Goal: Transaction & Acquisition: Purchase product/service

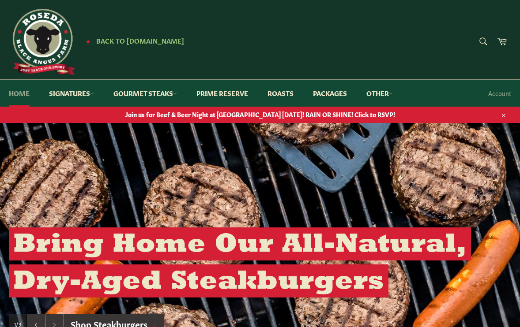
click at [16, 92] on link "Home" at bounding box center [19, 93] width 38 height 27
click at [335, 93] on link "Packages" at bounding box center [330, 93] width 52 height 27
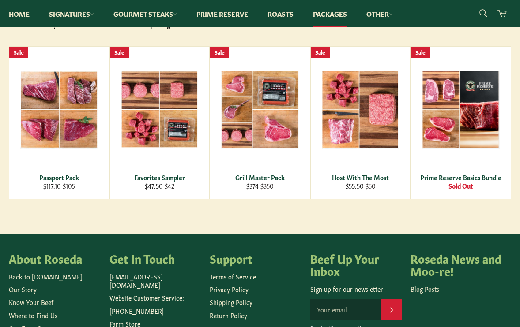
scroll to position [147, 0]
click at [194, 210] on main "Packages Can't decide on your cuts? Pick from our available packages! Sort by F…" at bounding box center [260, 119] width 520 height 232
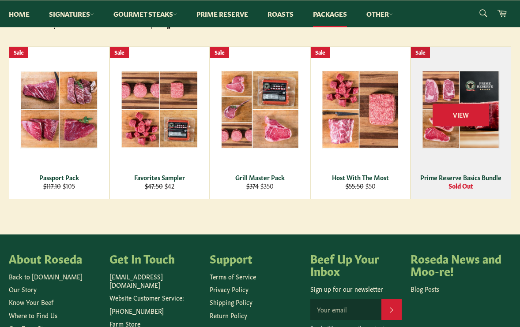
click at [452, 169] on div "View" at bounding box center [461, 123] width 100 height 152
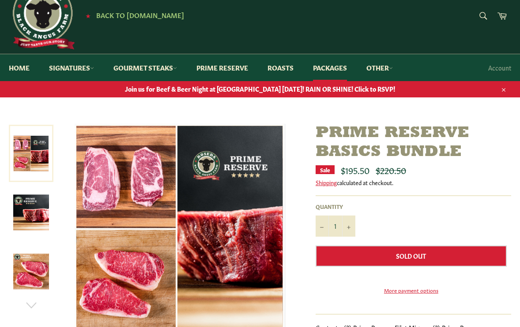
scroll to position [25, 0]
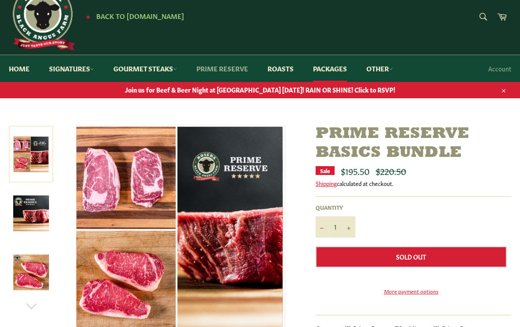
click at [226, 70] on link "Prime Reserve" at bounding box center [222, 68] width 69 height 27
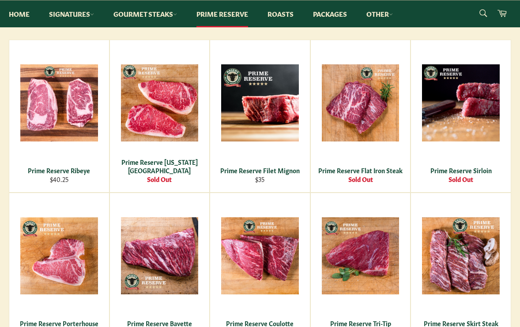
scroll to position [180, 0]
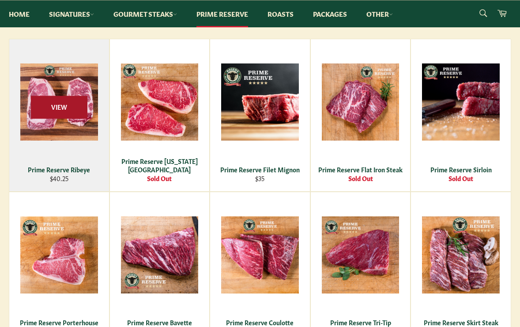
click at [71, 116] on span "View" at bounding box center [59, 107] width 56 height 23
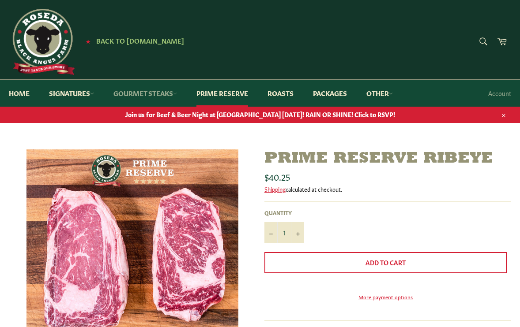
click at [153, 93] on link "Gourmet Steaks" at bounding box center [145, 93] width 81 height 27
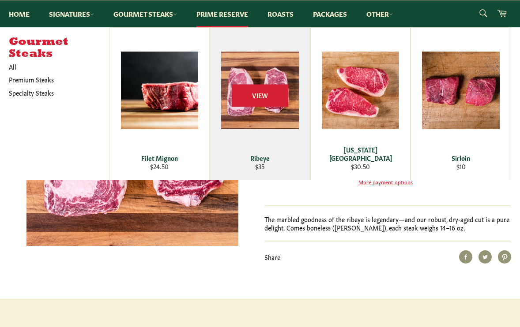
scroll to position [116, 0]
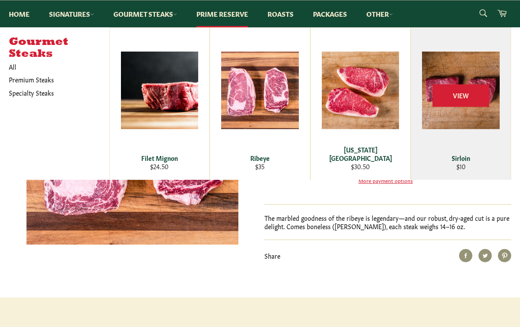
click at [472, 117] on div "View" at bounding box center [461, 104] width 100 height 152
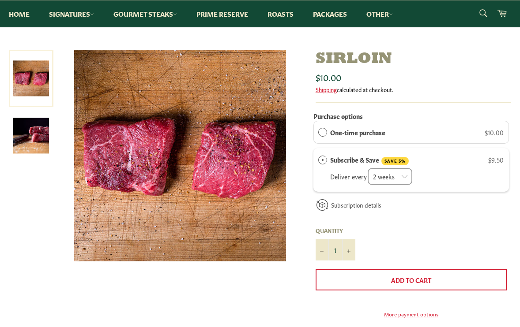
scroll to position [76, 0]
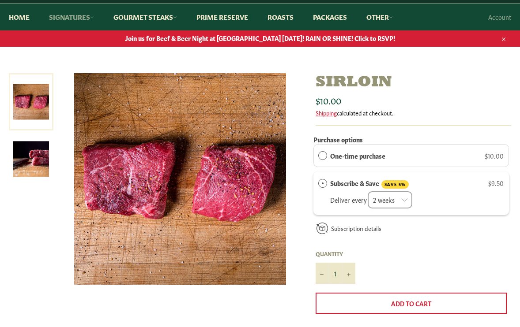
click at [81, 15] on link "Signatures" at bounding box center [71, 17] width 63 height 27
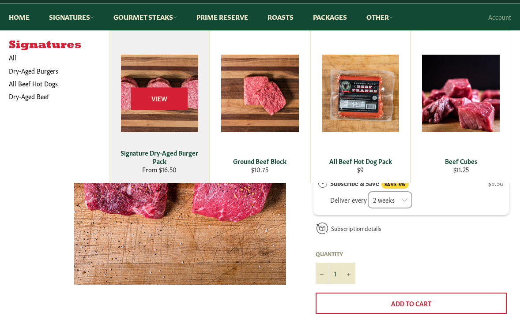
click at [184, 115] on div "View" at bounding box center [160, 107] width 100 height 152
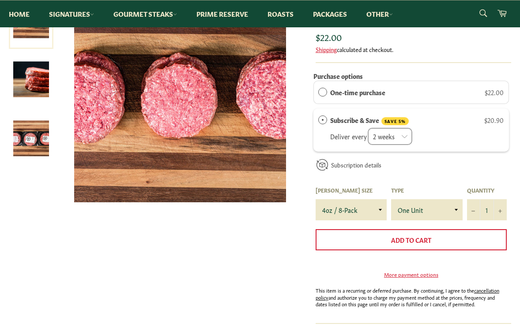
scroll to position [160, 0]
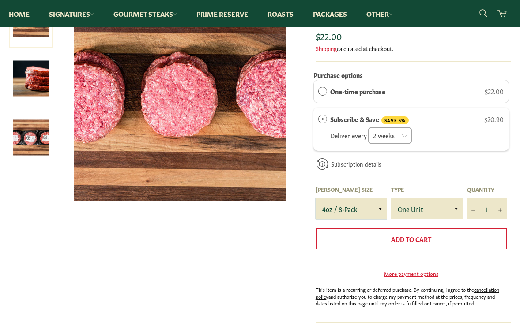
select select "8oz / 4-Pack"
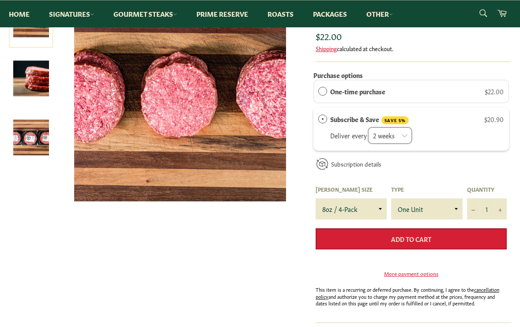
click at [450, 232] on button "Add to Cart" at bounding box center [411, 239] width 191 height 21
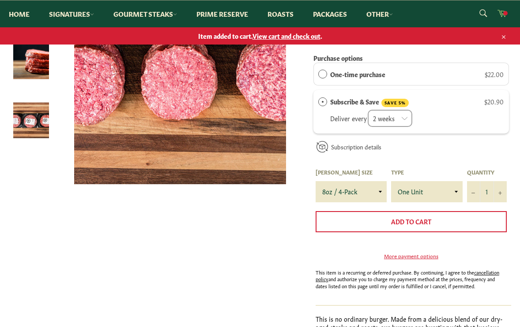
click at [503, 11] on icon at bounding box center [502, 13] width 10 height 10
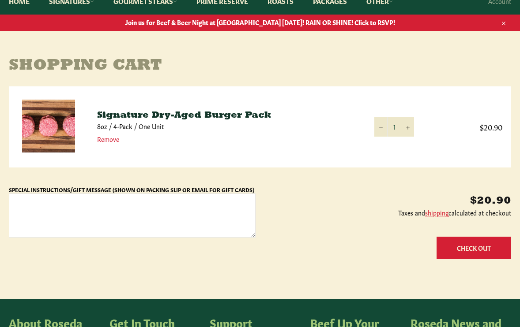
scroll to position [94, 0]
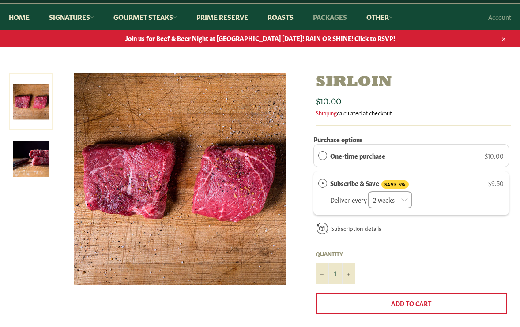
click at [336, 18] on link "Packages" at bounding box center [330, 17] width 52 height 27
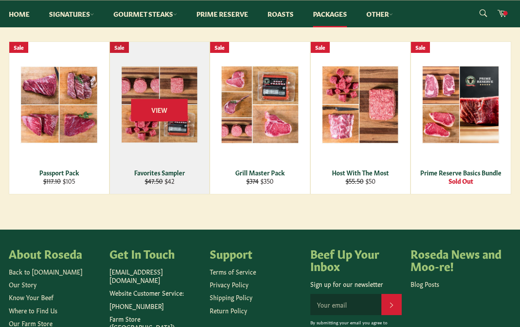
scroll to position [153, 0]
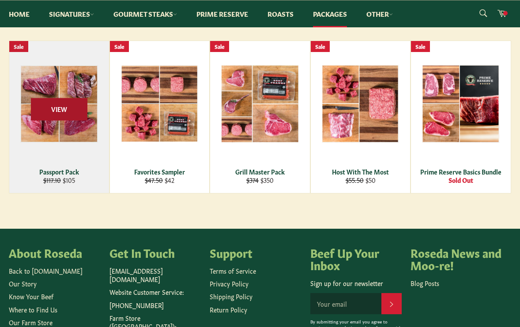
click at [66, 102] on span "View" at bounding box center [59, 109] width 56 height 23
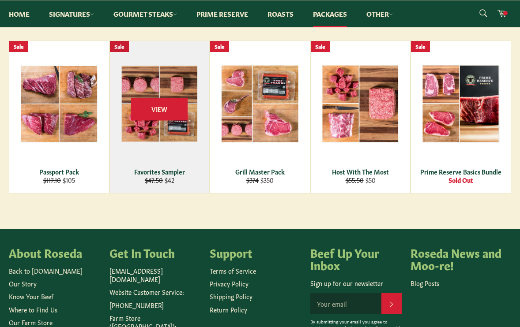
click at [161, 77] on div "View" at bounding box center [160, 117] width 100 height 152
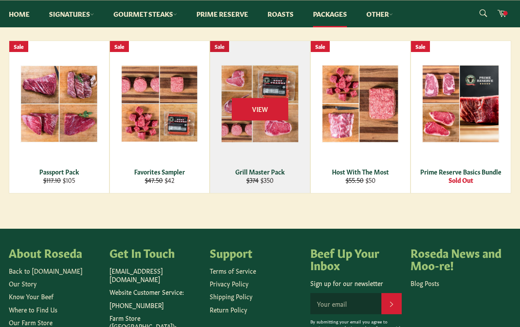
click at [270, 128] on div "View" at bounding box center [260, 117] width 100 height 152
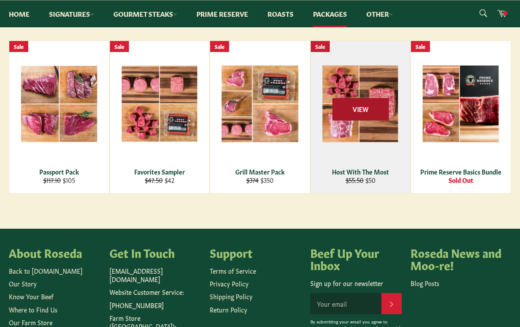
click at [362, 120] on span "View" at bounding box center [360, 109] width 56 height 23
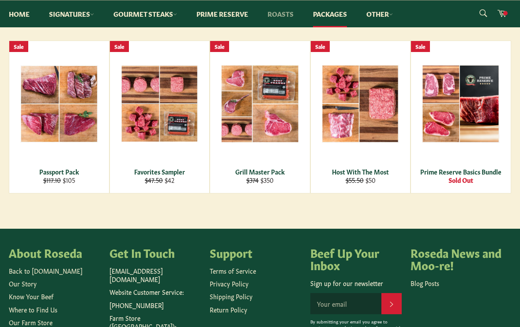
click at [282, 13] on link "Roasts" at bounding box center [281, 13] width 44 height 27
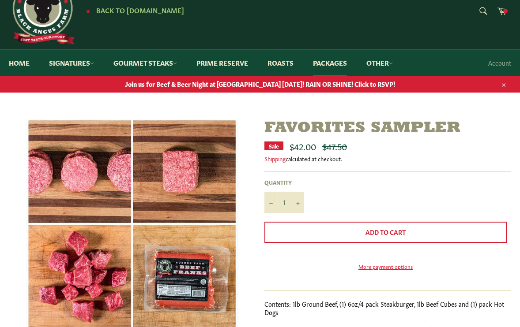
scroll to position [13, 0]
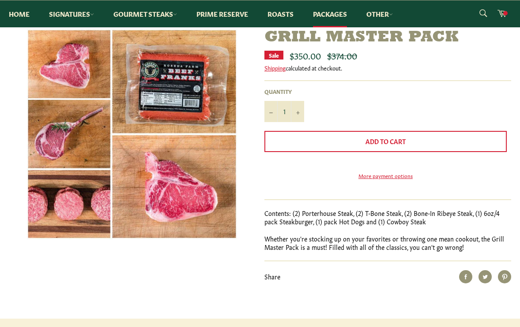
scroll to position [126, 0]
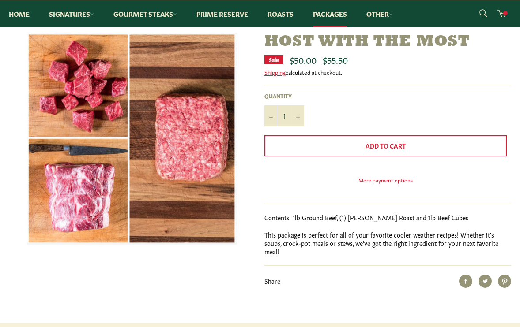
scroll to position [115, 0]
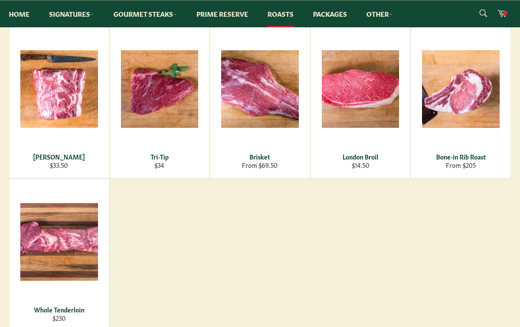
scroll to position [161, 0]
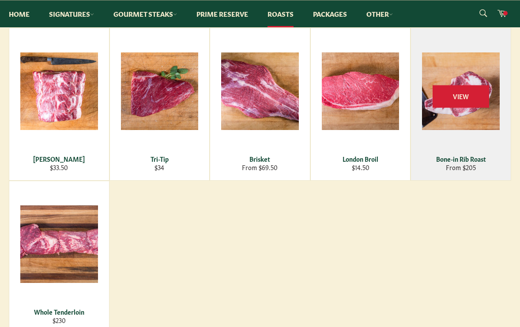
click at [465, 70] on div "View" at bounding box center [461, 104] width 100 height 152
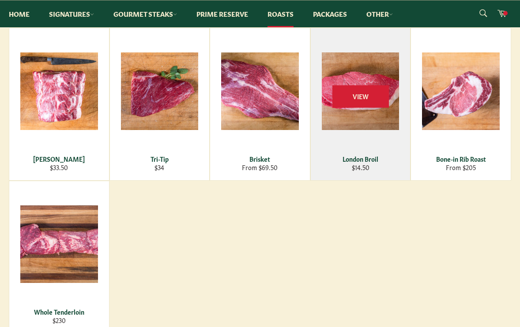
click at [358, 117] on div "View" at bounding box center [361, 104] width 100 height 152
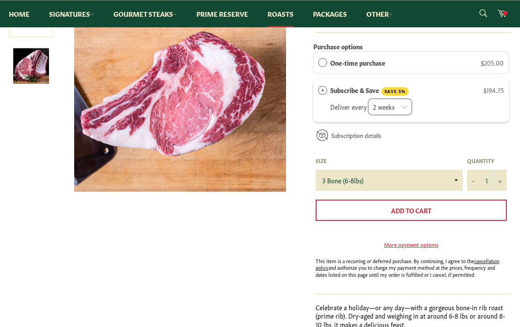
scroll to position [169, 0]
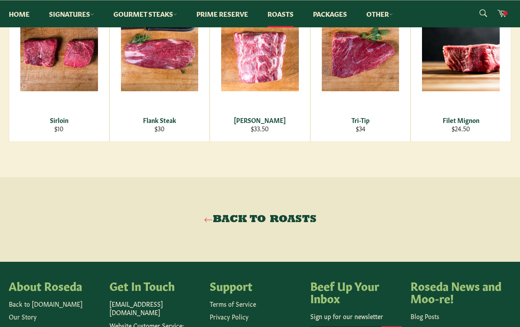
scroll to position [630, 0]
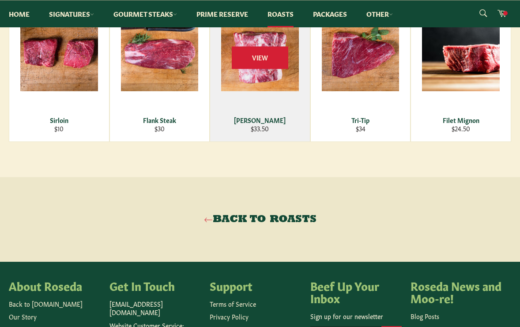
click at [247, 116] on div "View" at bounding box center [260, 65] width 100 height 152
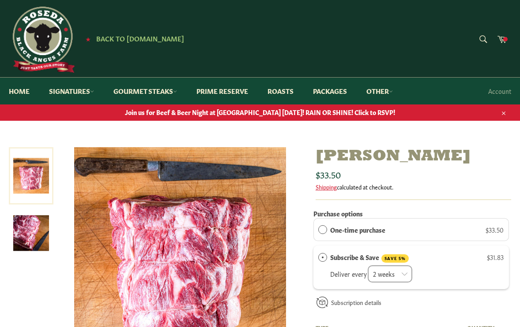
scroll to position [3, 0]
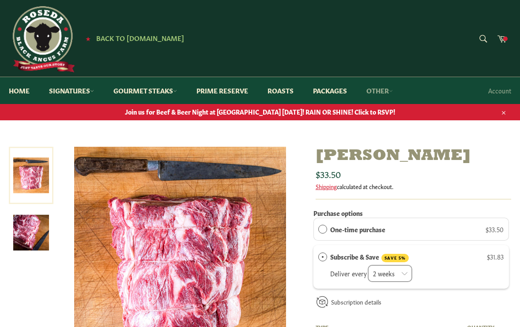
click at [382, 91] on link "Other" at bounding box center [379, 90] width 44 height 27
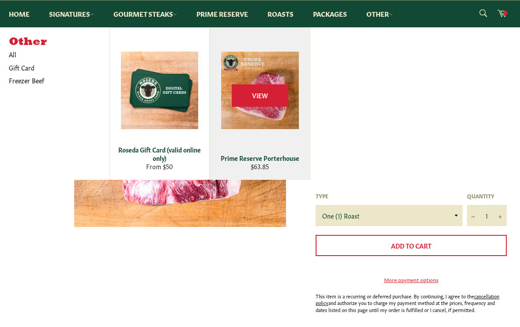
scroll to position [81, 0]
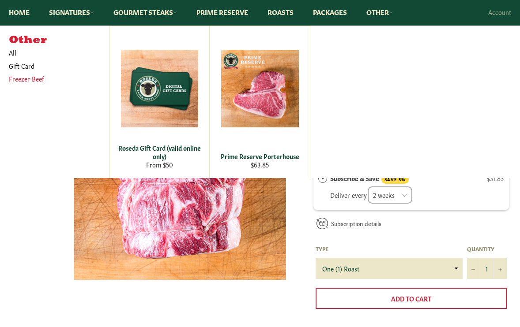
click at [27, 77] on link "Freezer Beef" at bounding box center [52, 78] width 96 height 13
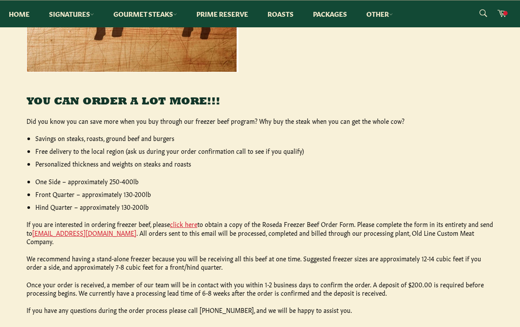
scroll to position [340, 0]
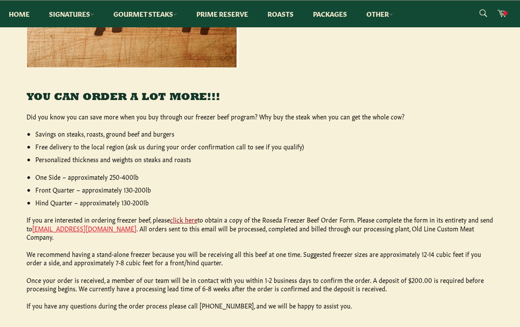
click at [190, 218] on link "click here" at bounding box center [183, 219] width 27 height 9
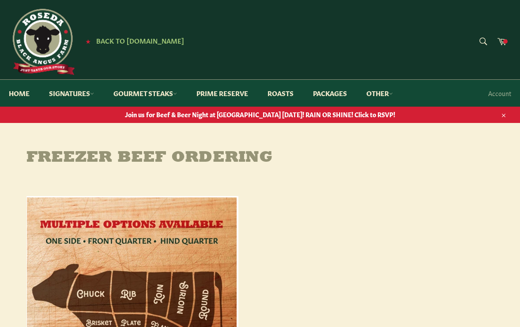
scroll to position [0, 0]
click at [394, 120] on link "Join us for Beef & Beer Night at [GEOGRAPHIC_DATA] [DATE]! RAIN OR SHINE! Click…" at bounding box center [260, 114] width 520 height 17
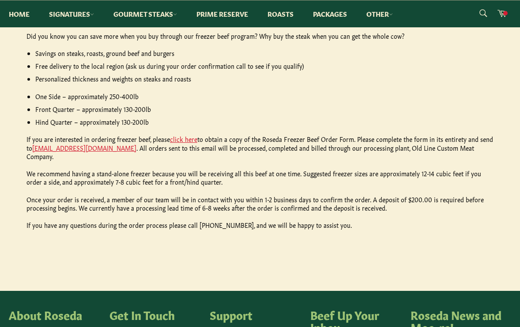
scroll to position [413, 0]
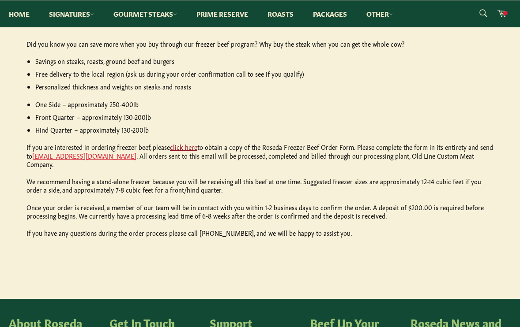
click at [186, 144] on link "click here" at bounding box center [183, 147] width 27 height 9
